Goal: Task Accomplishment & Management: Use online tool/utility

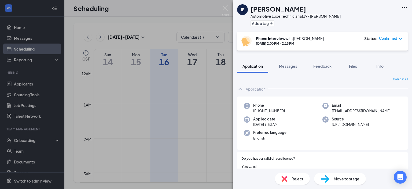
click at [163, 137] on div "[PERSON_NAME] [PERSON_NAME] Automotive Lube Technician at 197 [PERSON_NAME] Add…" at bounding box center [206, 94] width 412 height 189
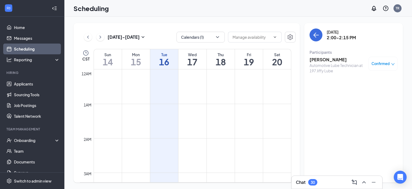
scroll to position [451, 0]
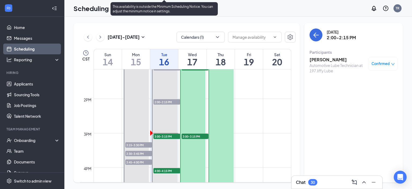
click at [163, 134] on span "3:00-3:15 PM" at bounding box center [166, 135] width 27 height 5
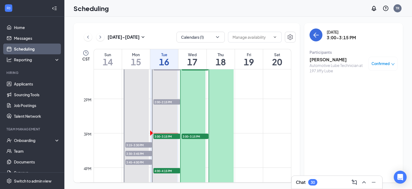
click at [319, 60] on h3 "[PERSON_NAME]" at bounding box center [337, 60] width 56 height 6
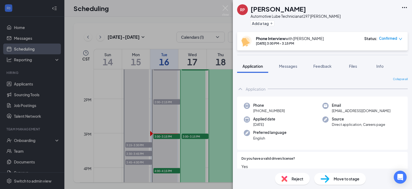
click at [173, 136] on div "RP [PERSON_NAME] Automotive Lube Technician at 197 [PERSON_NAME] Add a tag Phon…" at bounding box center [206, 94] width 412 height 189
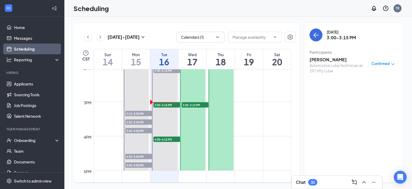
scroll to position [478, 0]
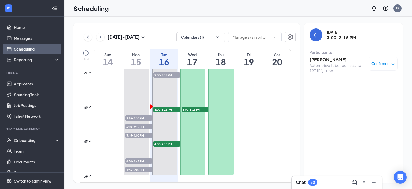
click at [325, 61] on h3 "[PERSON_NAME]" at bounding box center [337, 60] width 56 height 6
